Goal: Information Seeking & Learning: Find specific fact

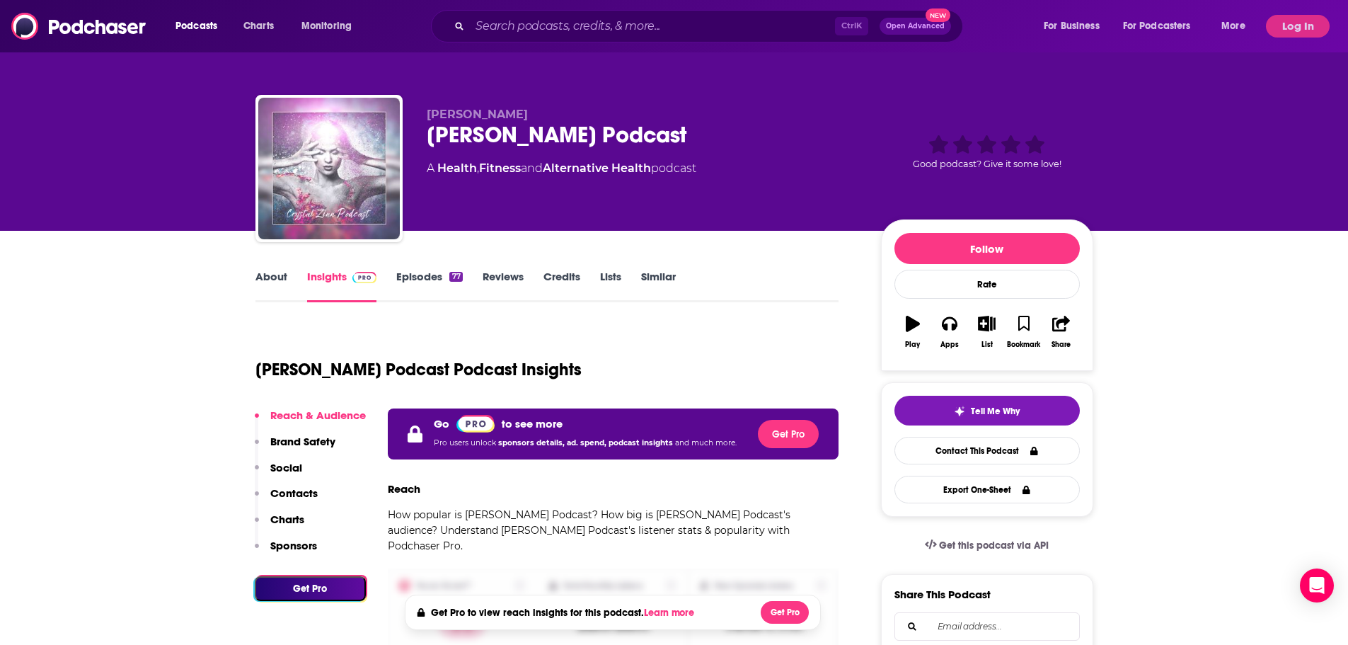
click at [1299, 25] on button "Log In" at bounding box center [1298, 26] width 64 height 23
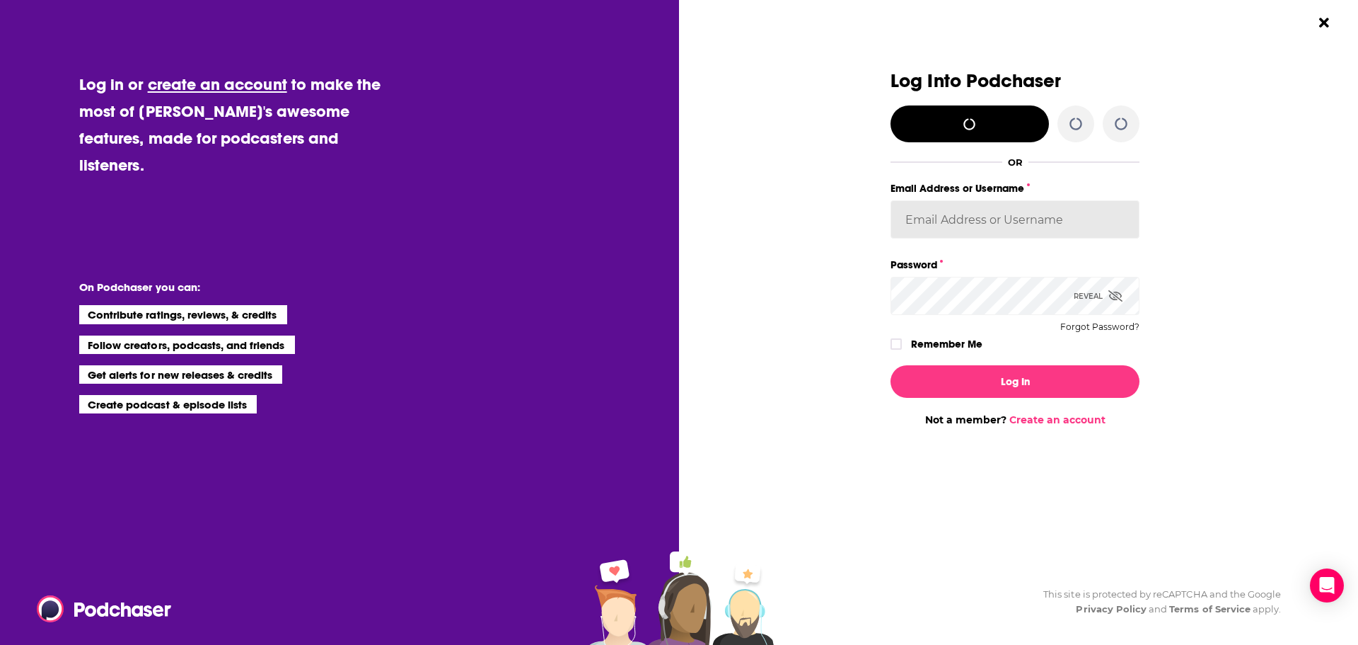
type input "Spiral5-G1"
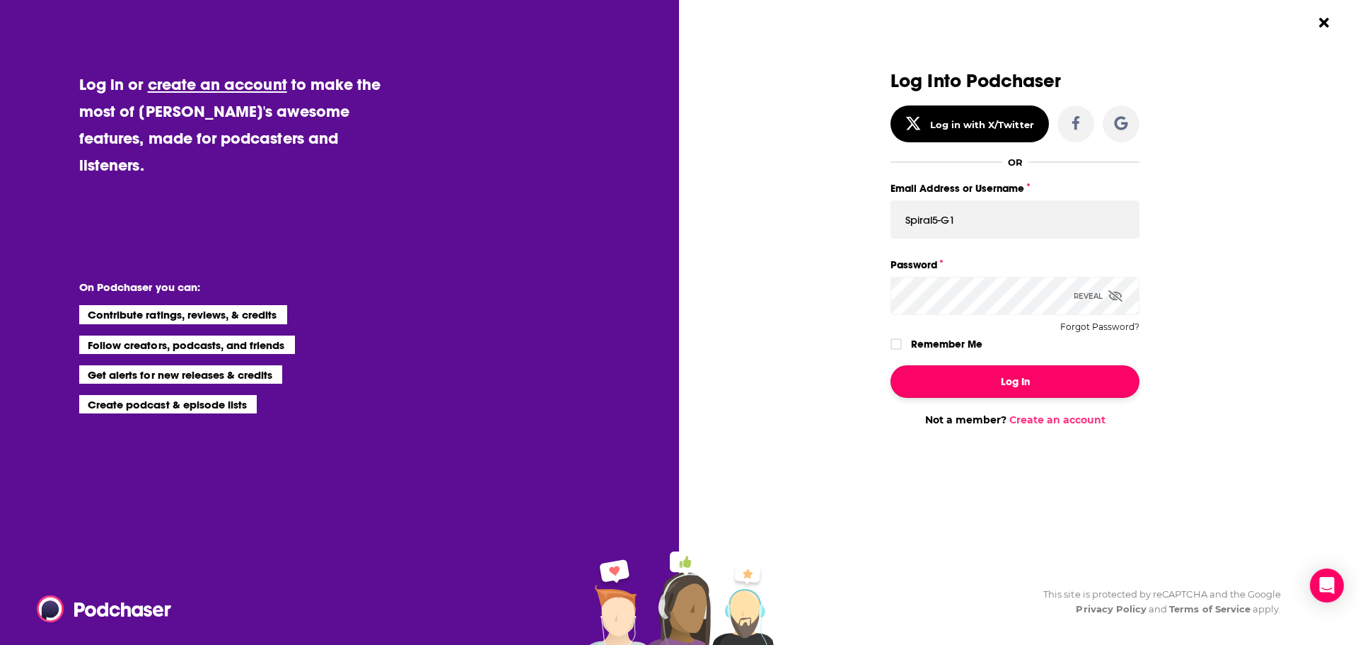
click at [1001, 386] on button "Log In" at bounding box center [1015, 381] width 249 height 33
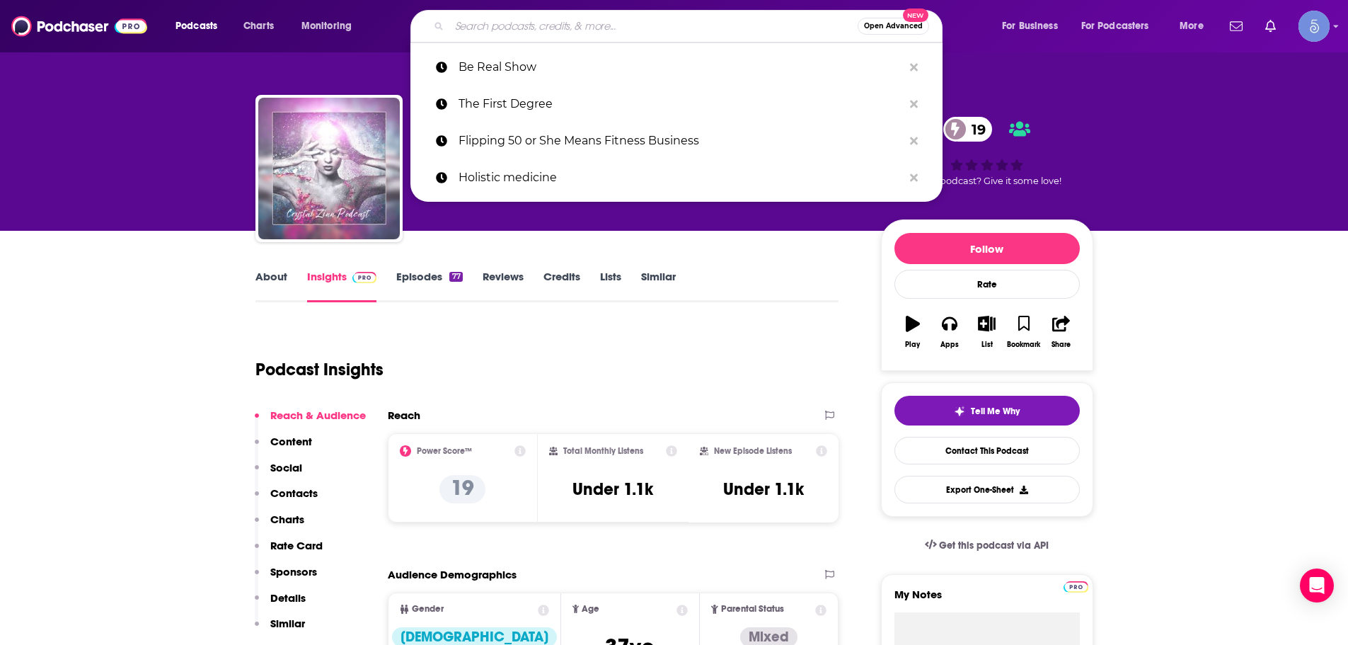
click at [581, 21] on input "Search podcasts, credits, & more..." at bounding box center [653, 26] width 408 height 23
paste input "Call IT In with Dar"
type input "Call IT In with Dar"
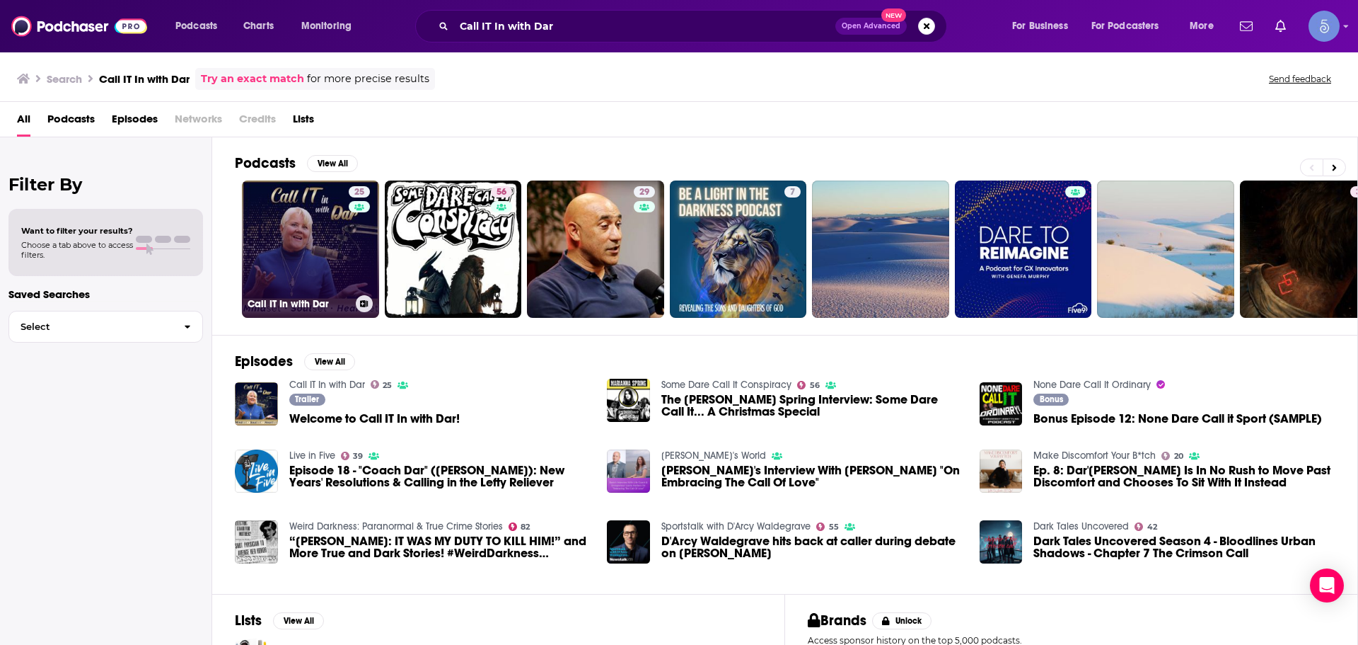
click at [335, 226] on link "25 Call IT In with Dar" at bounding box center [310, 248] width 137 height 137
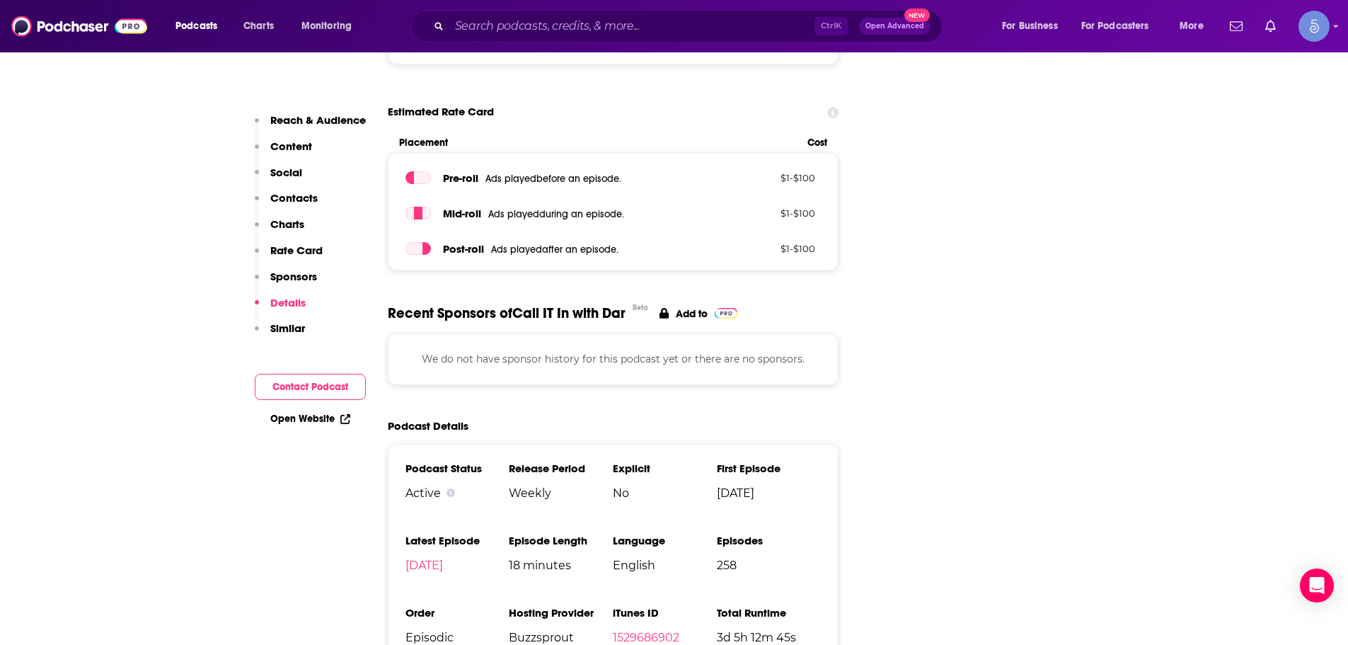
scroll to position [1981, 0]
